Goal: Information Seeking & Learning: Check status

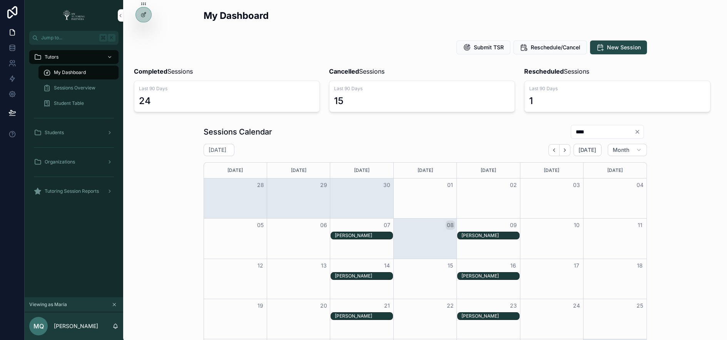
scroll to position [134, 0]
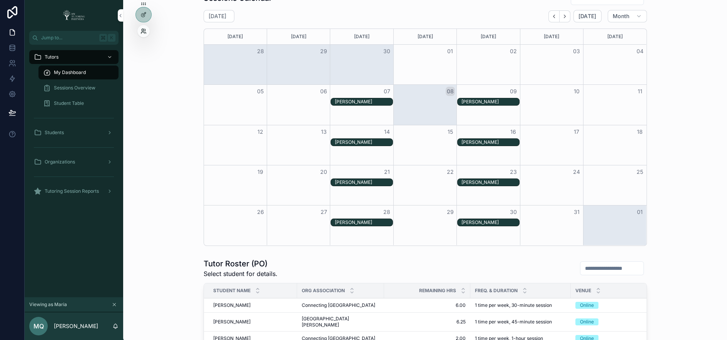
click at [143, 30] on icon at bounding box center [144, 31] width 6 height 6
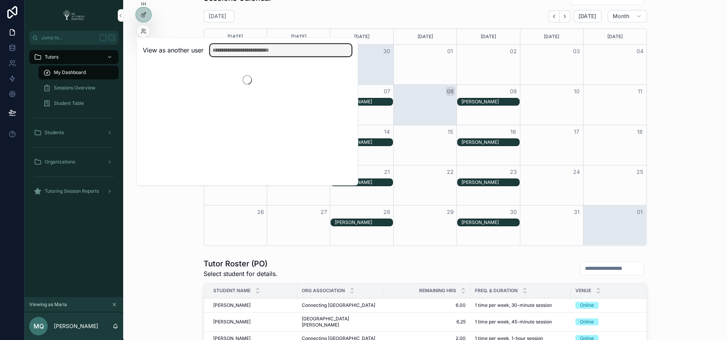
click at [231, 50] on input "text" at bounding box center [281, 50] width 142 height 12
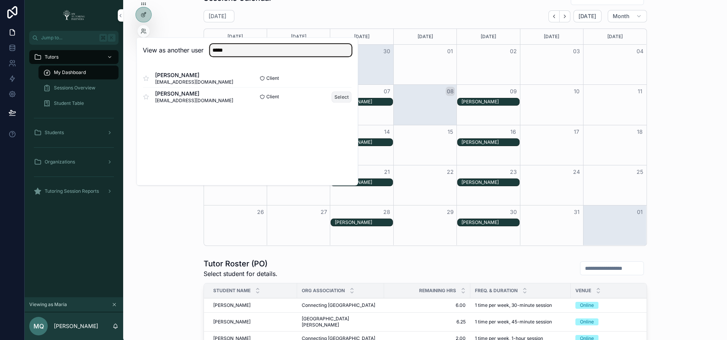
type input "*****"
click at [335, 94] on button "Select" at bounding box center [342, 96] width 20 height 11
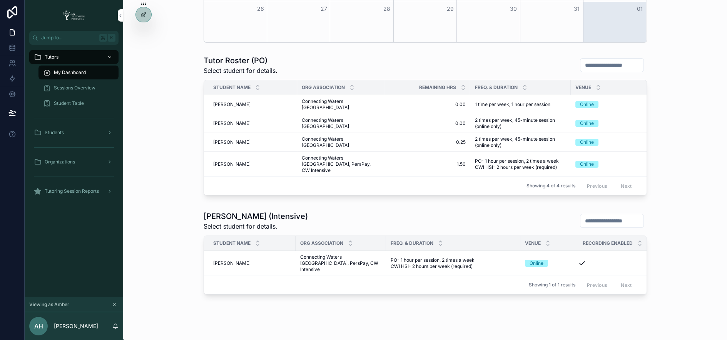
scroll to position [337, 0]
click at [143, 32] on icon at bounding box center [144, 31] width 6 height 6
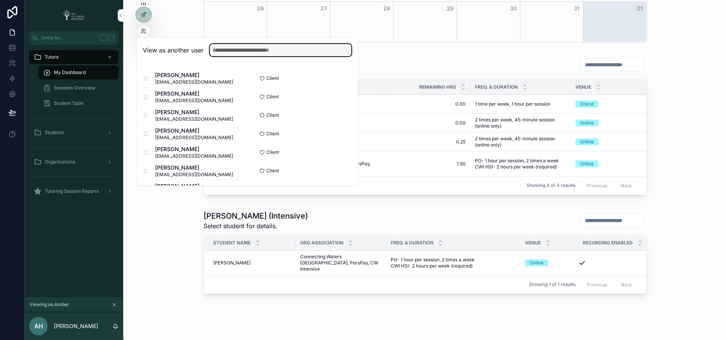
click at [233, 47] on input "text" at bounding box center [281, 50] width 142 height 12
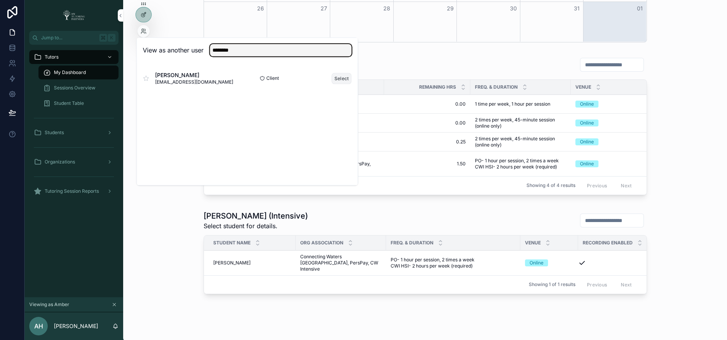
type input "********"
click at [338, 78] on button "Select" at bounding box center [342, 78] width 20 height 11
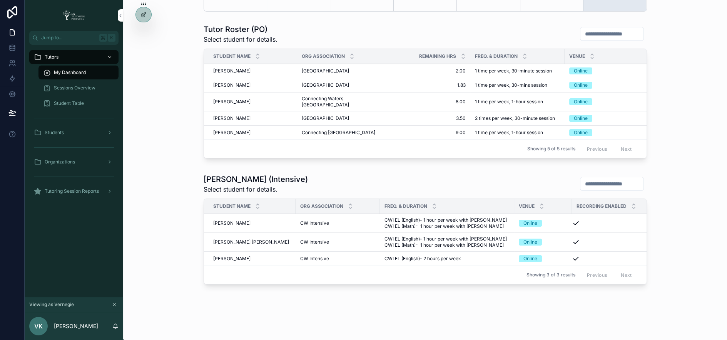
scroll to position [372, 0]
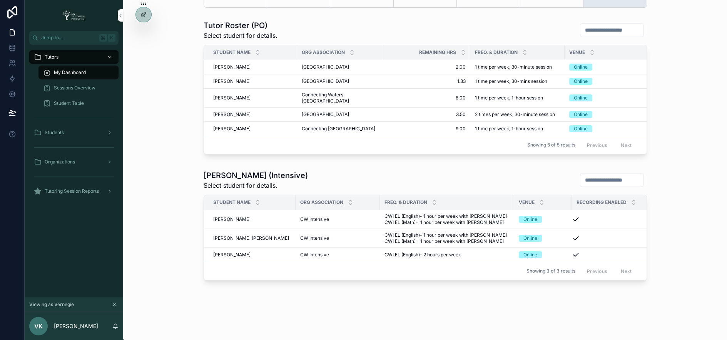
click at [230, 126] on span "Ava Flaherty" at bounding box center [231, 129] width 37 height 6
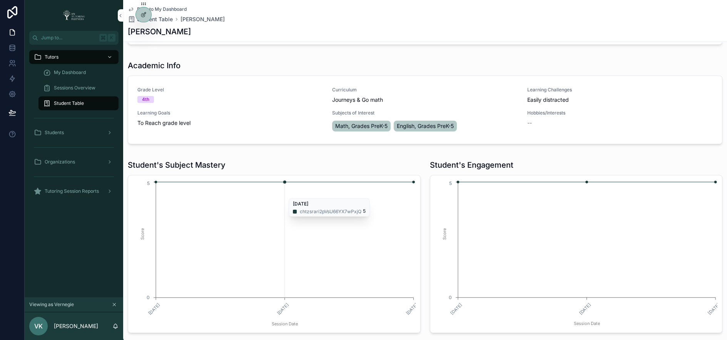
scroll to position [384, 0]
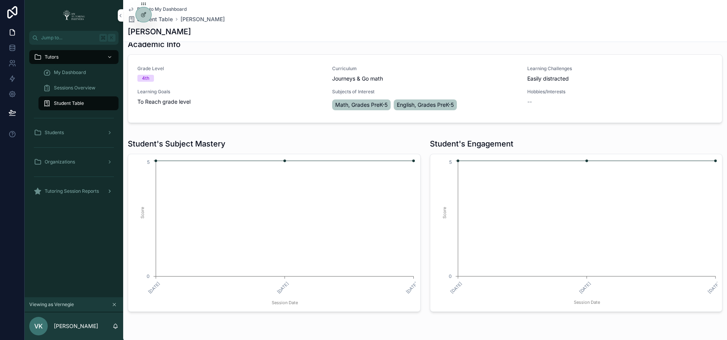
click at [76, 194] on span "Tutoring Session Reports" at bounding box center [72, 191] width 54 height 6
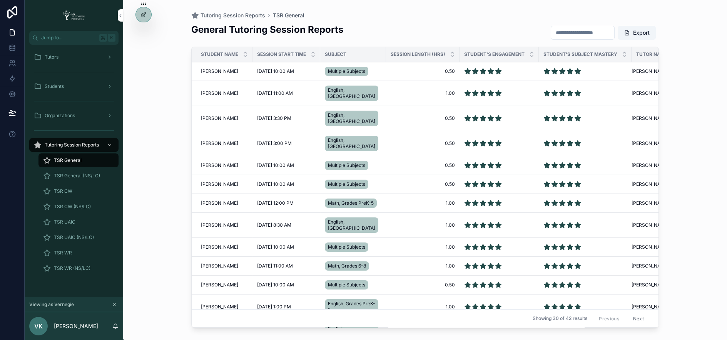
click at [584, 34] on input "scrollable content" at bounding box center [582, 32] width 63 height 11
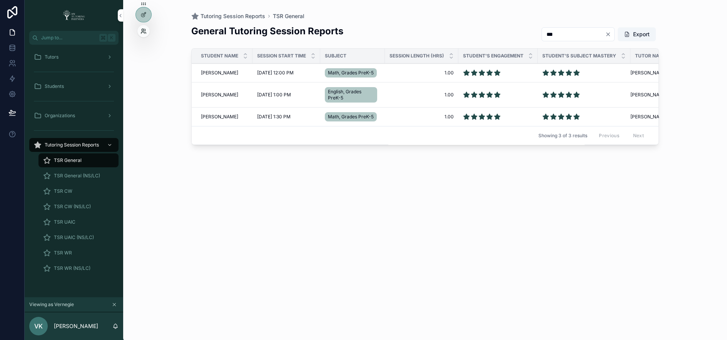
type input "***"
click at [142, 29] on icon at bounding box center [144, 31] width 6 height 6
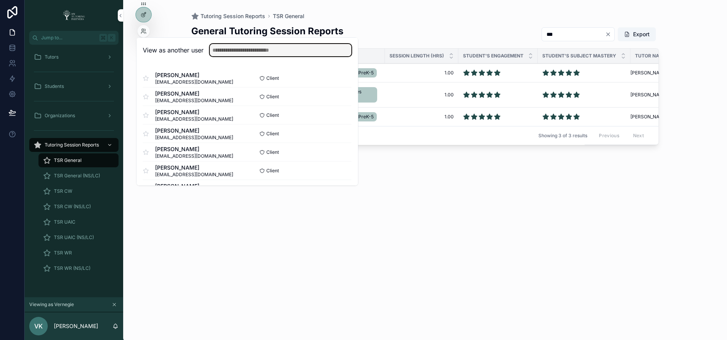
click at [286, 52] on input "text" at bounding box center [281, 50] width 142 height 12
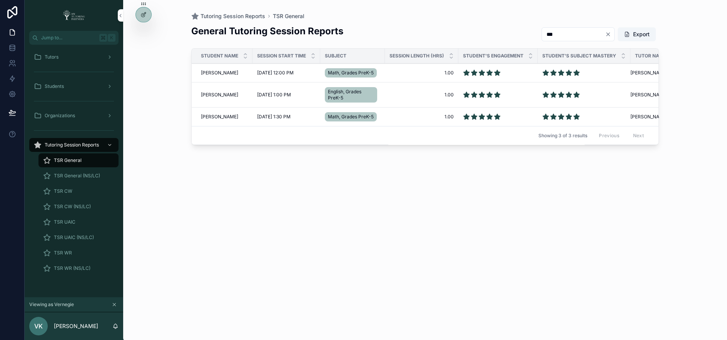
click at [471, 254] on div "General Tutoring Session Reports *** Export Student Name Session Start Time Sub…" at bounding box center [425, 175] width 468 height 310
click at [100, 58] on div "Tutors" at bounding box center [74, 57] width 80 height 12
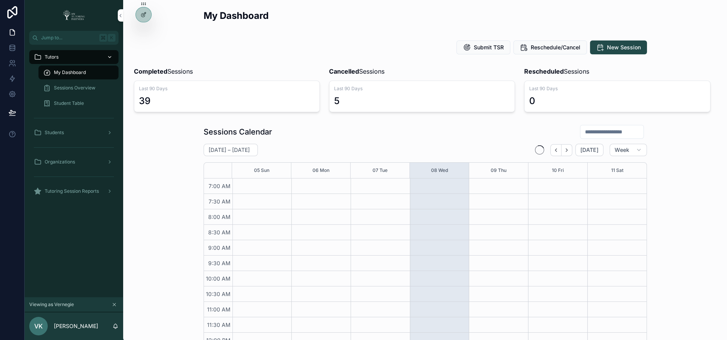
scroll to position [199, 0]
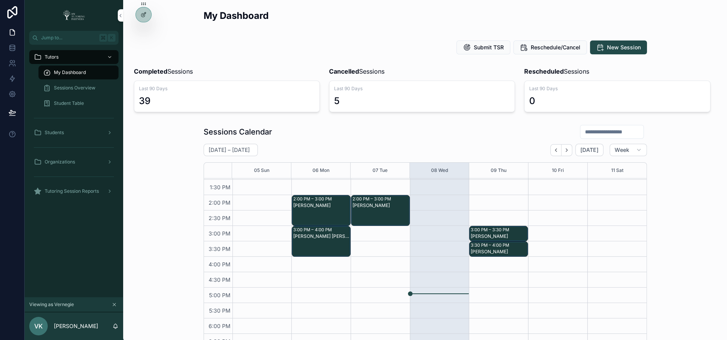
click at [91, 70] on div "My Dashboard" at bounding box center [78, 72] width 71 height 12
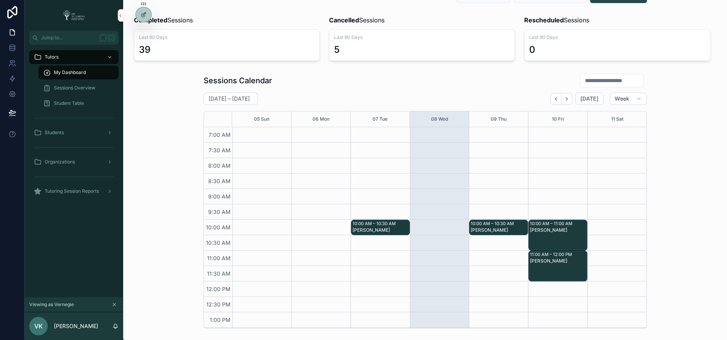
scroll to position [0, 0]
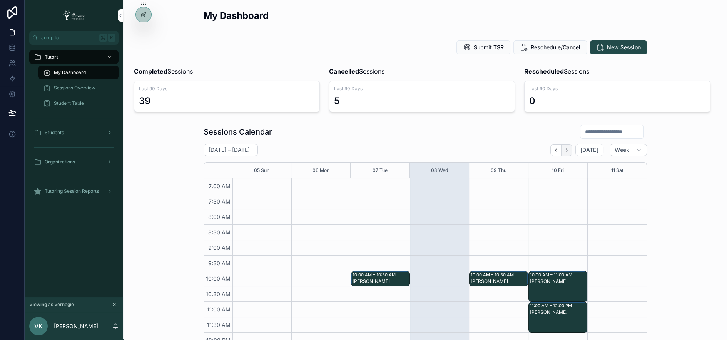
click at [570, 147] on icon "Next" at bounding box center [567, 150] width 6 height 6
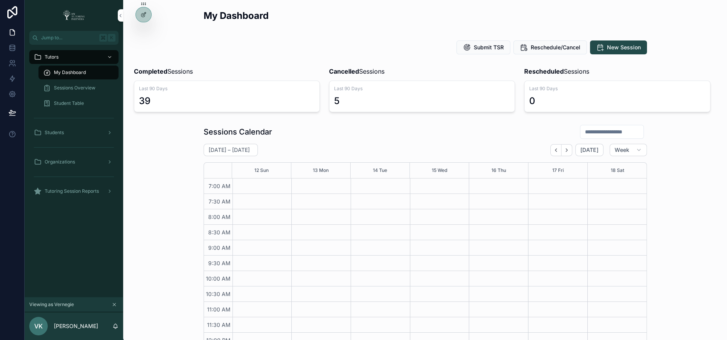
click at [603, 126] on input "scrollable content" at bounding box center [612, 131] width 63 height 11
click at [426, 137] on div "Sessions Calendar" at bounding box center [426, 131] width 444 height 15
click at [625, 147] on span "Week" at bounding box center [622, 149] width 15 height 7
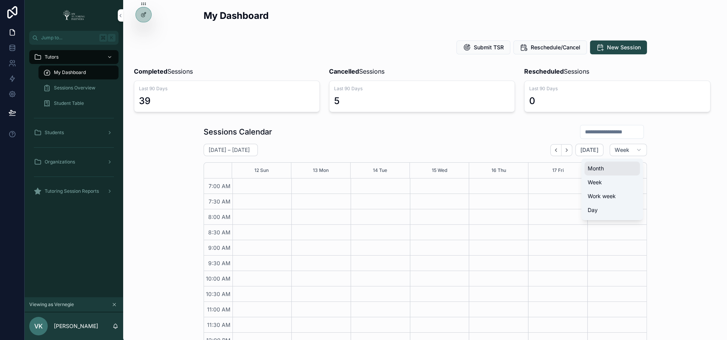
click at [613, 171] on button "Month" at bounding box center [612, 168] width 55 height 14
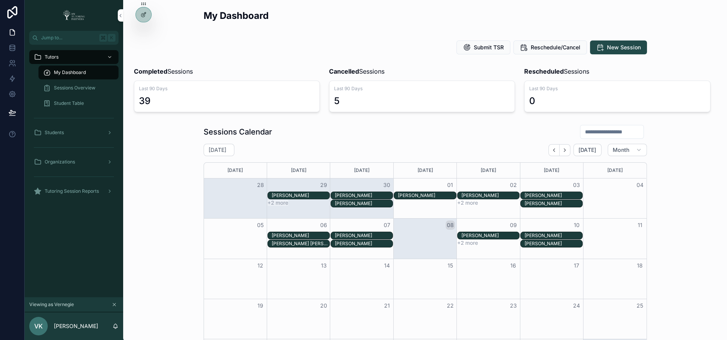
click at [602, 130] on input "scrollable content" at bounding box center [612, 131] width 63 height 11
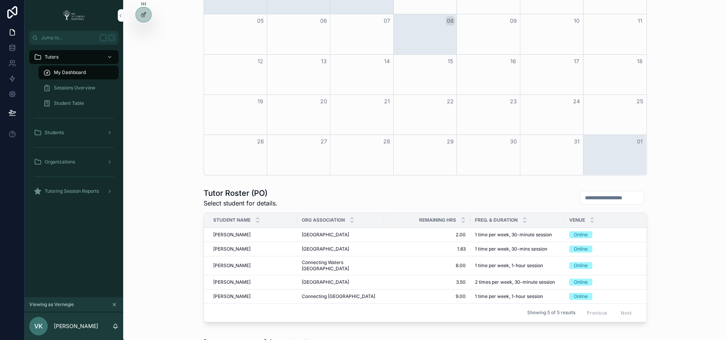
scroll to position [139, 0]
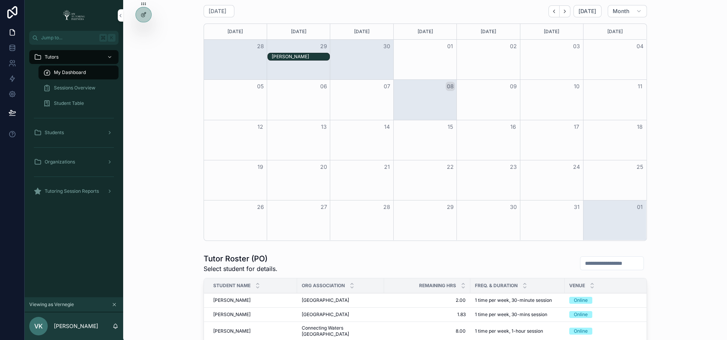
type input "***"
click at [302, 106] on div "Month View" at bounding box center [298, 100] width 63 height 40
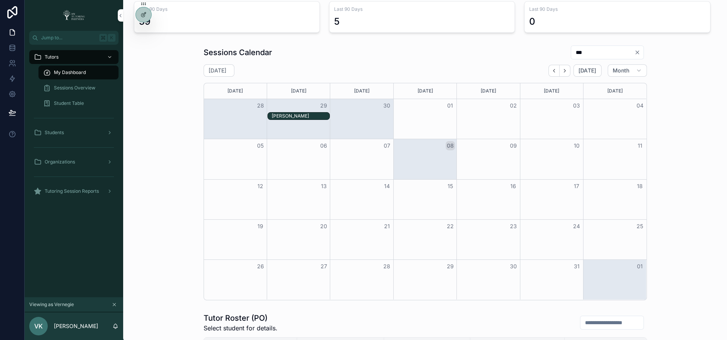
scroll to position [82, 0]
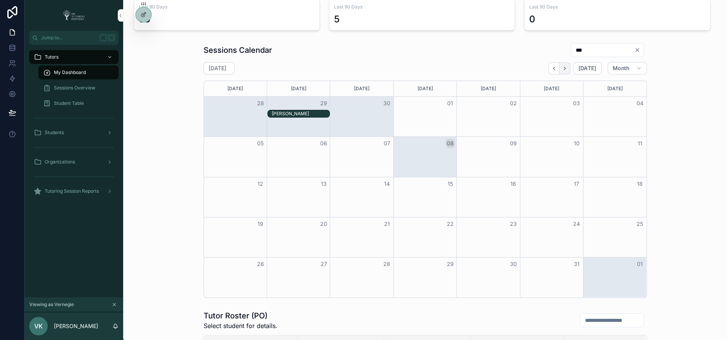
click at [567, 67] on icon "Next" at bounding box center [565, 68] width 6 height 6
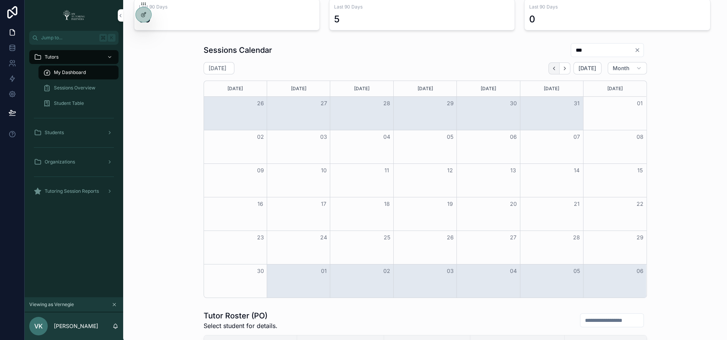
click at [555, 67] on icon "Back" at bounding box center [554, 68] width 6 height 6
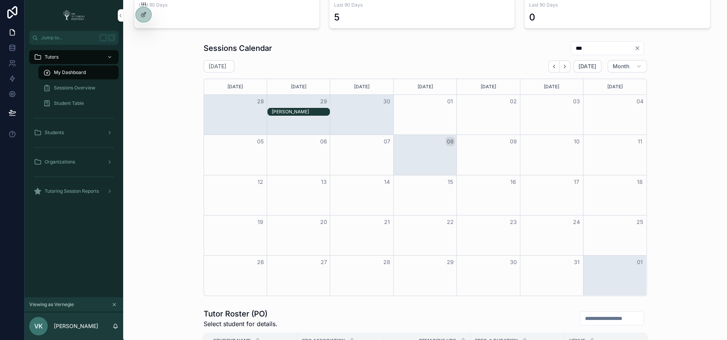
scroll to position [85, 0]
click at [567, 64] on icon "Next" at bounding box center [565, 65] width 6 height 6
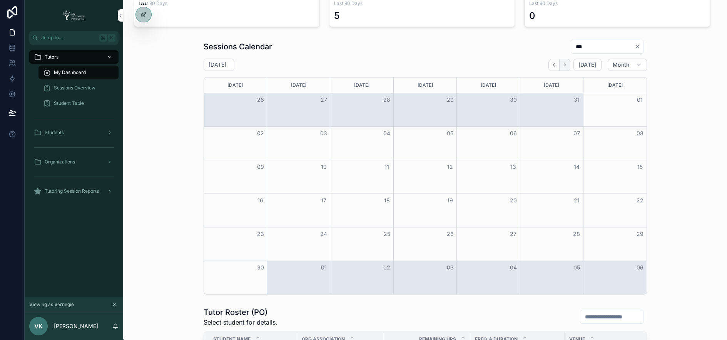
click at [567, 62] on icon "Next" at bounding box center [565, 65] width 6 height 6
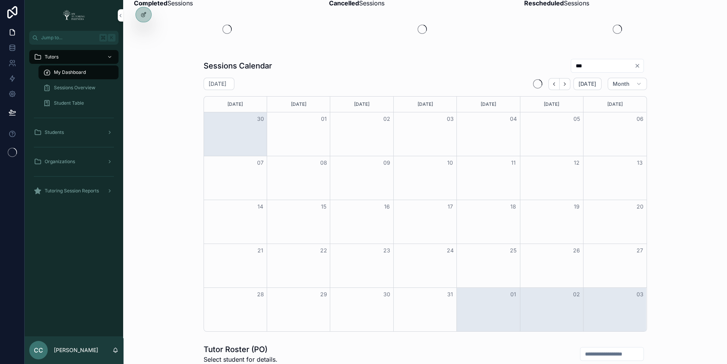
scroll to position [104, 0]
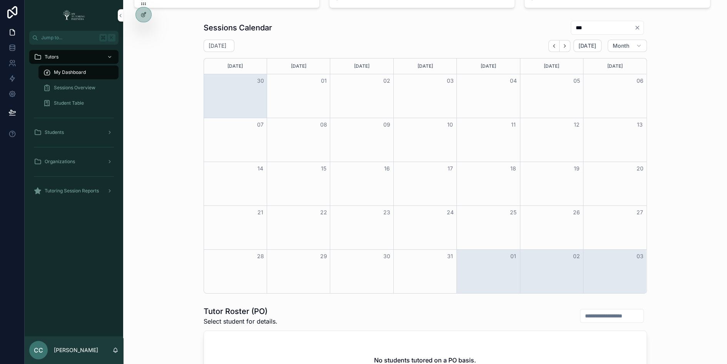
click at [550, 47] on div "[DATE] [DATE] Month" at bounding box center [426, 46] width 444 height 12
click at [553, 47] on button "Back" at bounding box center [554, 46] width 11 height 12
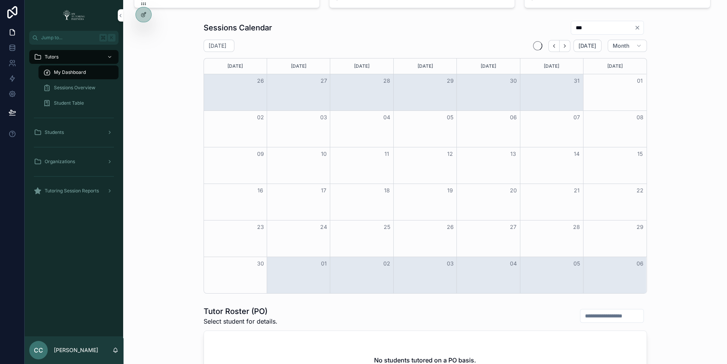
click at [553, 47] on button "Back" at bounding box center [554, 46] width 11 height 12
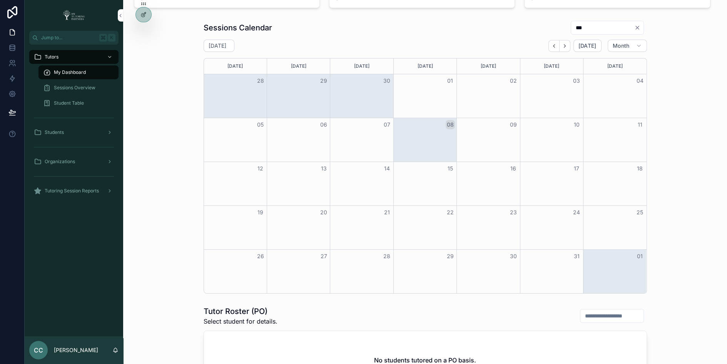
scroll to position [116, 0]
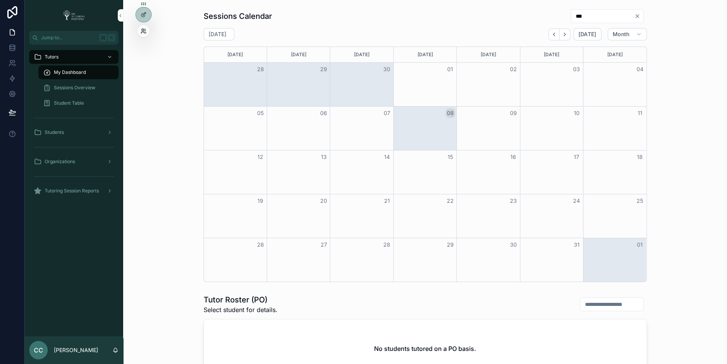
click at [143, 33] on icon at bounding box center [144, 31] width 6 height 6
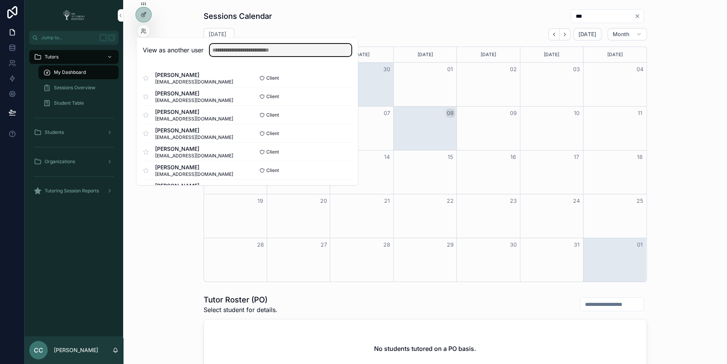
click at [226, 48] on input "text" at bounding box center [281, 50] width 142 height 12
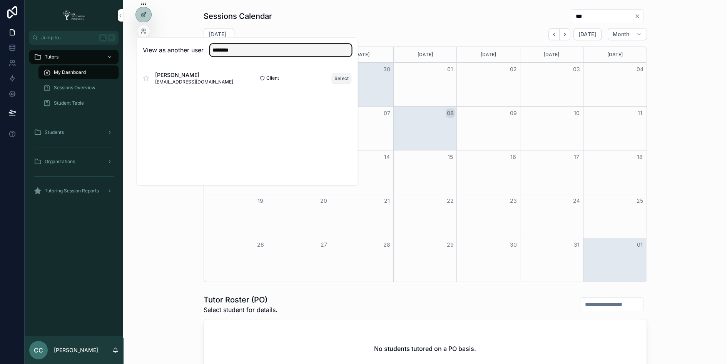
type input "********"
click at [338, 75] on button "Select" at bounding box center [342, 78] width 20 height 11
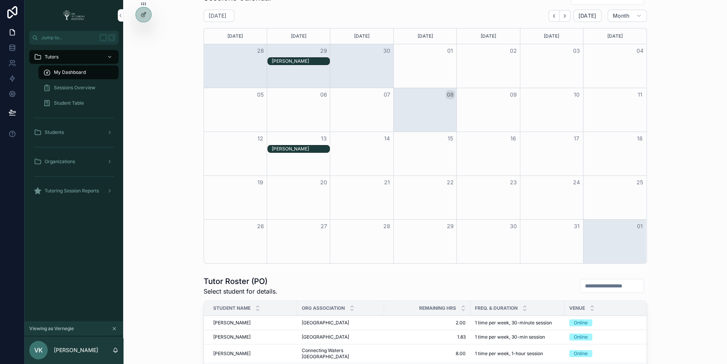
scroll to position [2, 0]
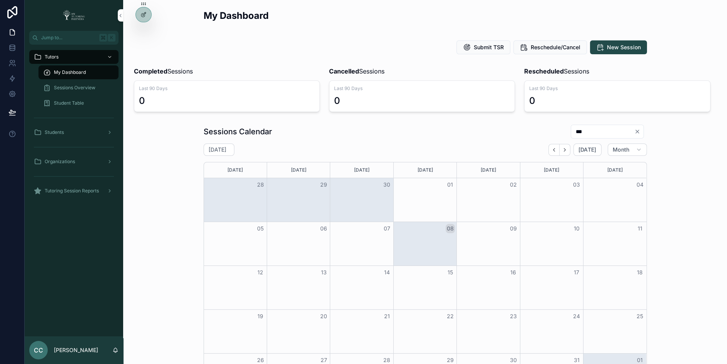
click at [637, 134] on icon "Clear" at bounding box center [638, 132] width 6 height 6
click at [145, 34] on icon at bounding box center [144, 31] width 6 height 6
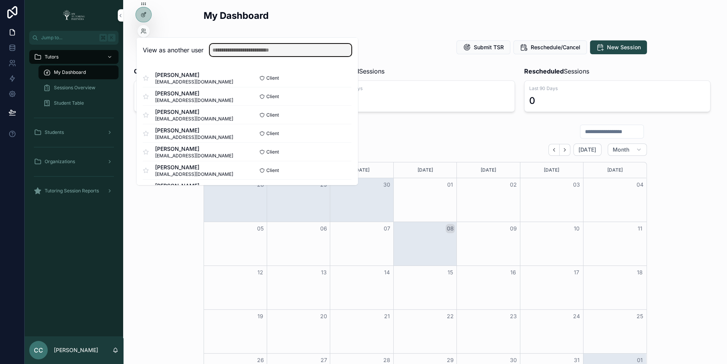
click at [236, 47] on input "text" at bounding box center [281, 50] width 142 height 12
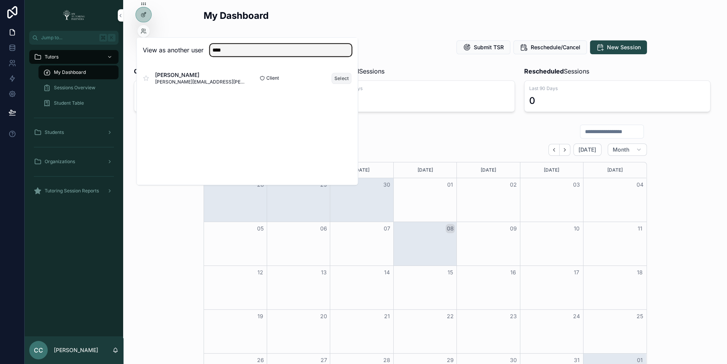
type input "****"
click at [342, 77] on button "Select" at bounding box center [342, 78] width 20 height 11
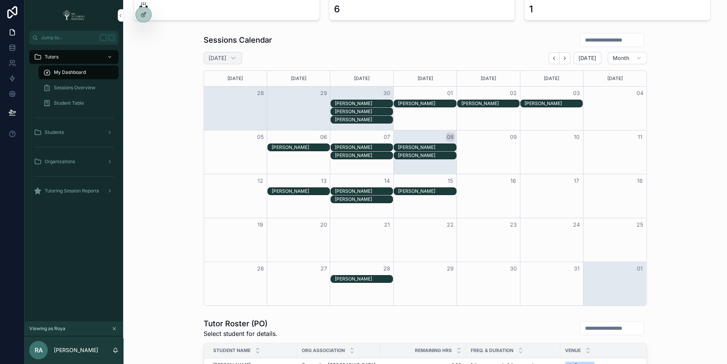
scroll to position [93, 0]
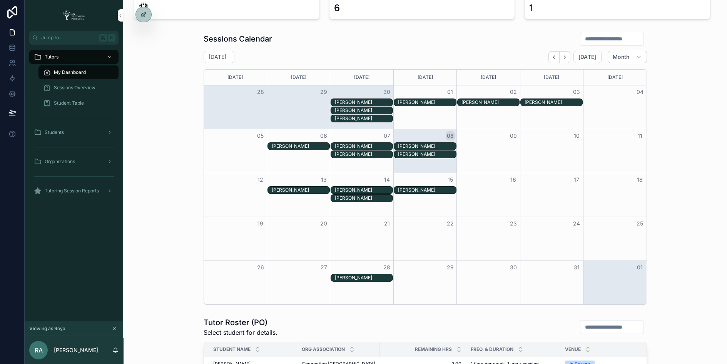
click at [85, 85] on span "Sessions Overview" at bounding box center [75, 88] width 42 height 6
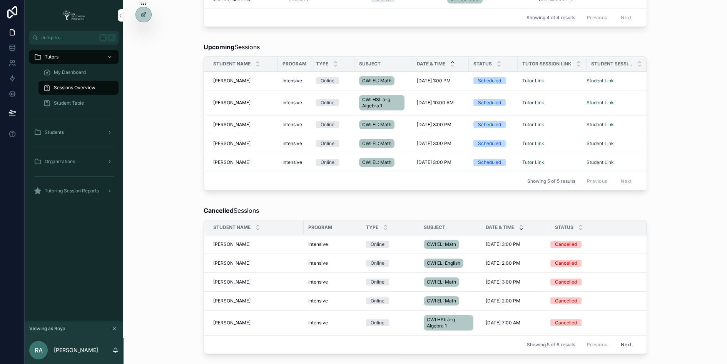
scroll to position [177, 0]
